Goal: Information Seeking & Learning: Check status

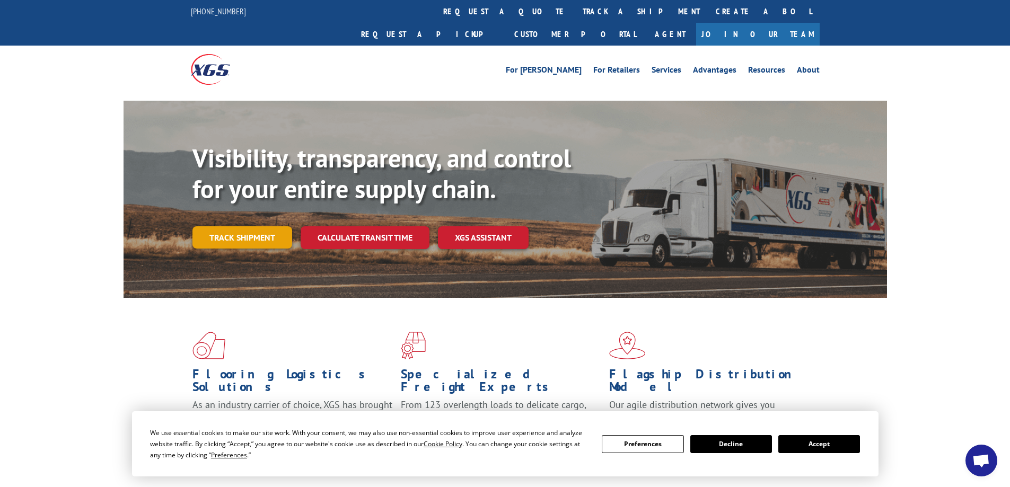
click at [239, 226] on link "Track shipment" at bounding box center [242, 237] width 100 height 22
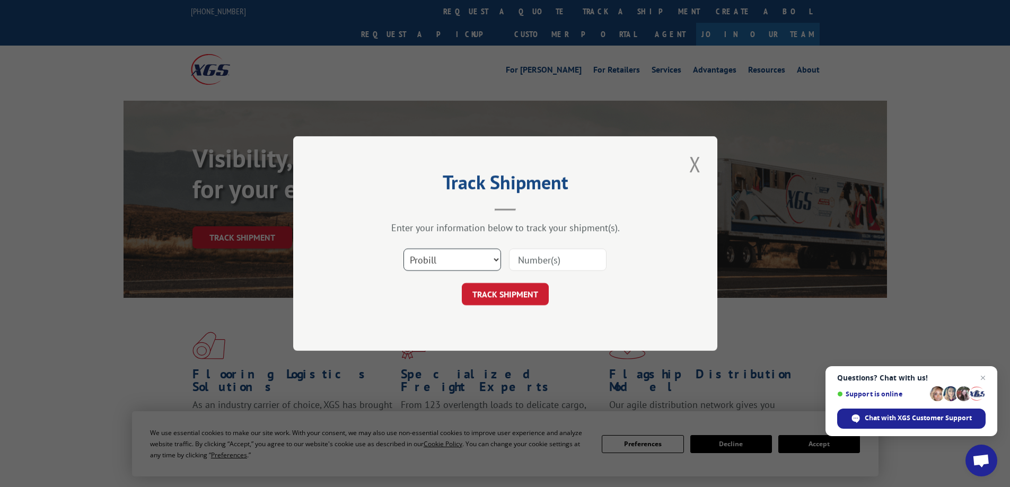
click at [495, 260] on select "Select category... Probill BOL PO" at bounding box center [452, 260] width 98 height 22
select select "bol"
click at [403, 249] on select "Select category... Probill BOL PO" at bounding box center [452, 260] width 98 height 22
click at [590, 263] on input at bounding box center [558, 260] width 98 height 22
type input "5954939"
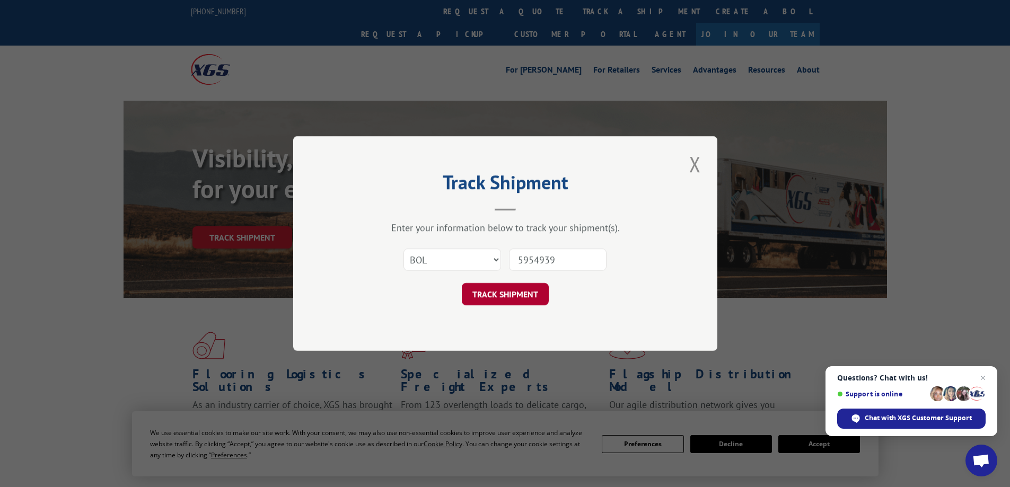
click at [516, 297] on button "TRACK SHIPMENT" at bounding box center [505, 294] width 87 height 22
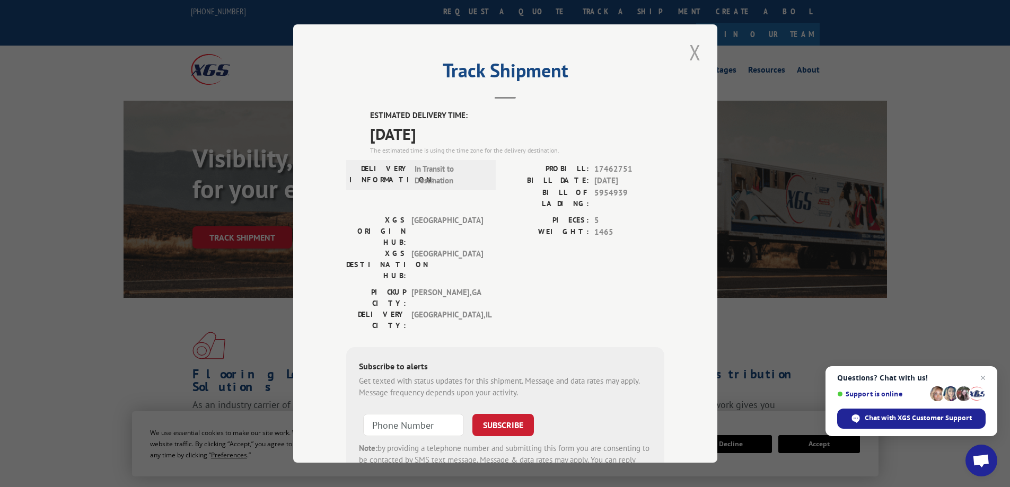
click at [693, 53] on button "Close modal" at bounding box center [695, 52] width 18 height 29
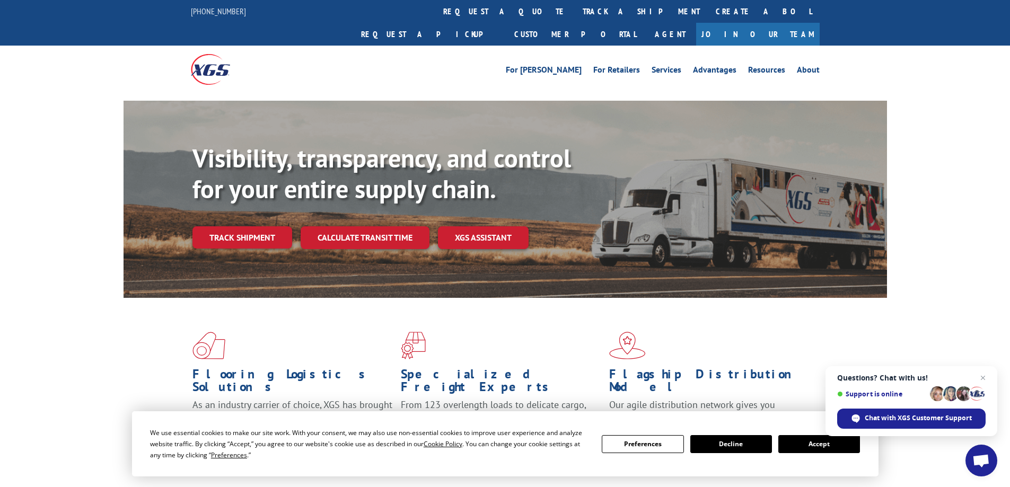
drag, startPoint x: 207, startPoint y: 0, endPoint x: 510, endPoint y: 51, distance: 307.0
click at [510, 61] on div "For [PERSON_NAME] For Retailers Services Advantages Resources About For [PERSON…" at bounding box center [584, 69] width 472 height 16
